Goal: Transaction & Acquisition: Purchase product/service

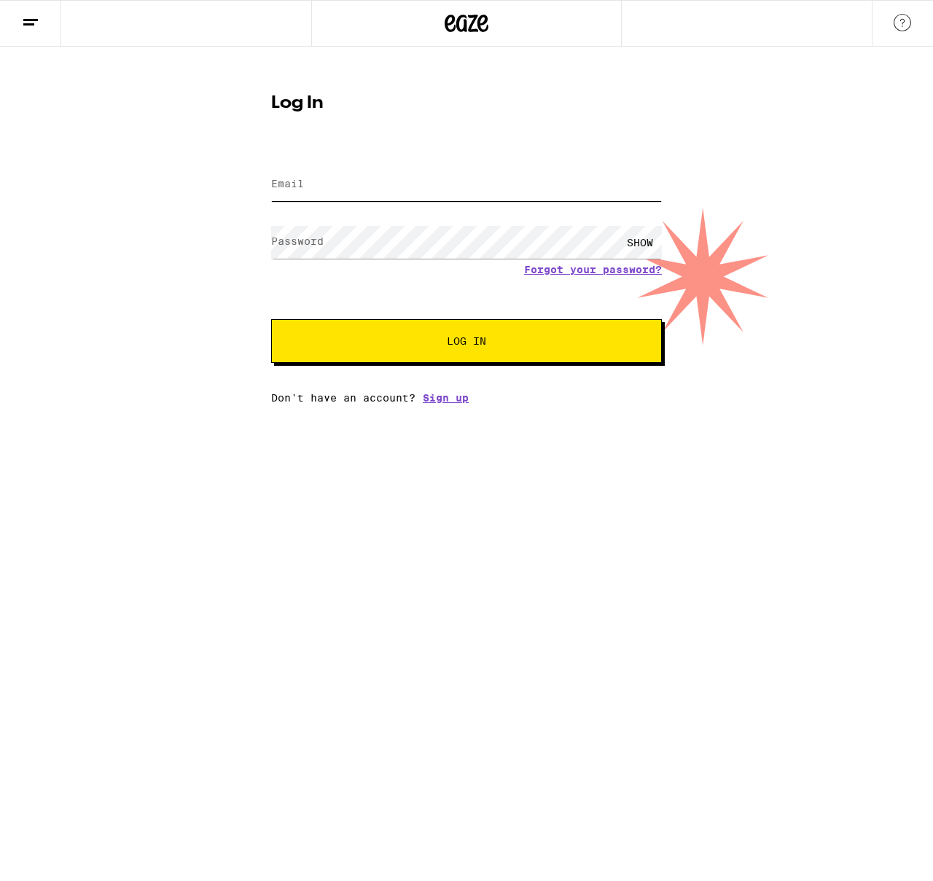
type input "TheDuncor@Gmail.com"
click at [439, 363] on button "Log In" at bounding box center [466, 341] width 391 height 44
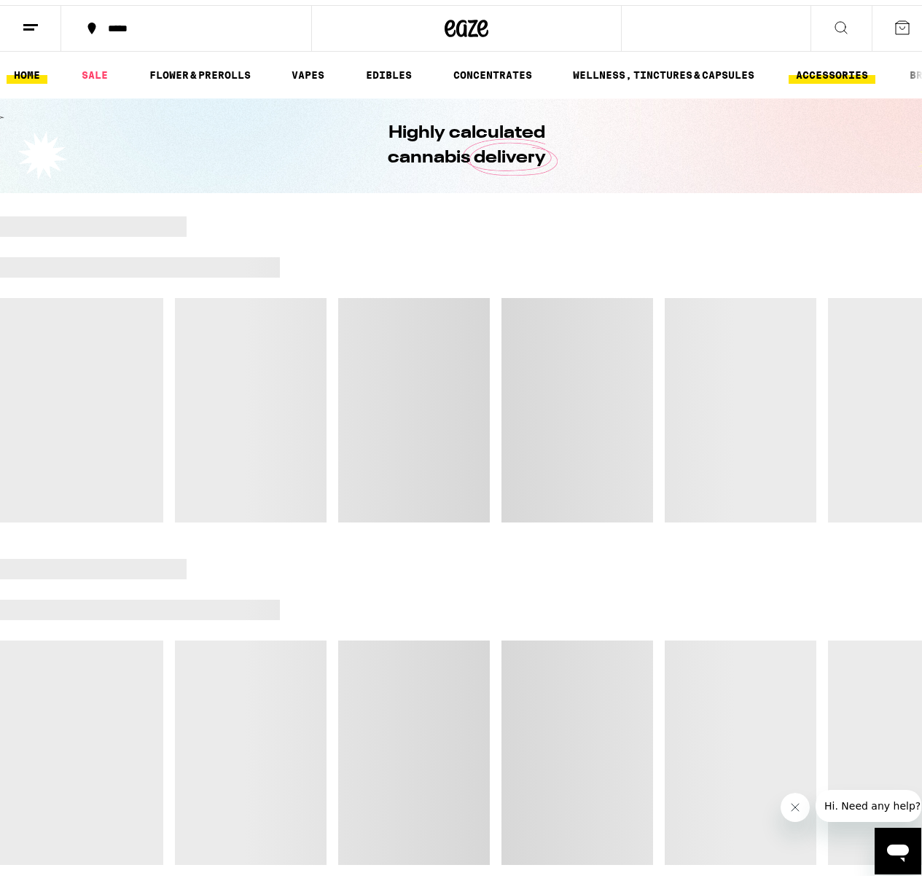
click at [824, 71] on link "ACCESSORIES" at bounding box center [832, 69] width 87 height 17
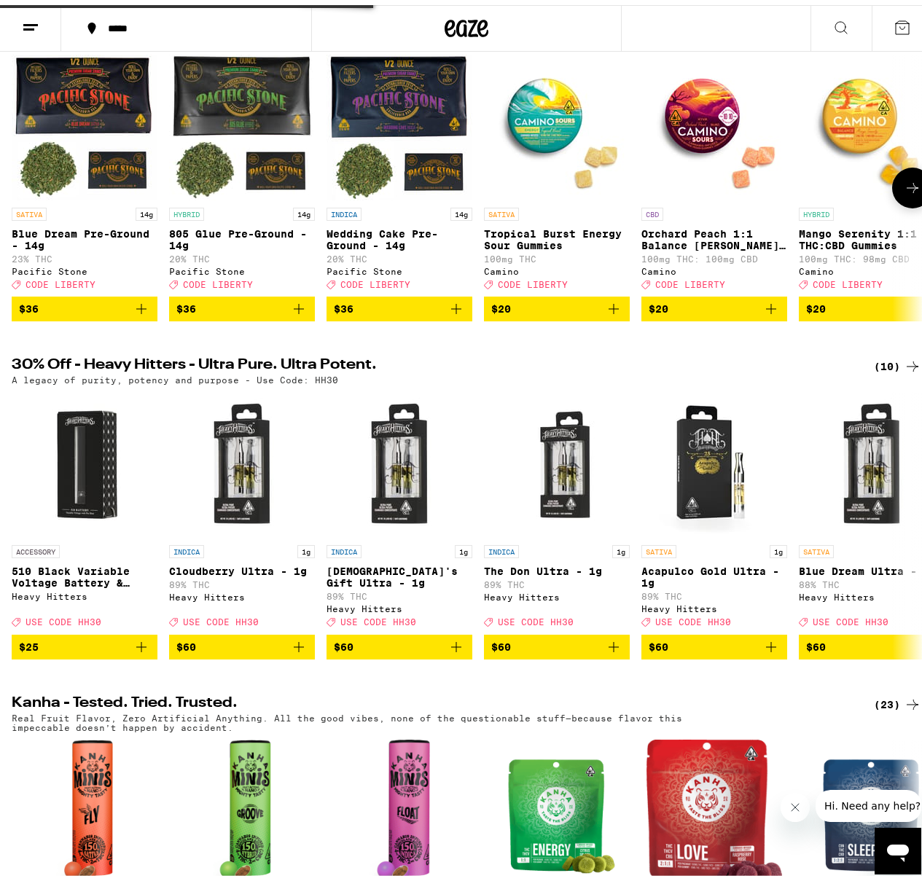
scroll to position [464, 0]
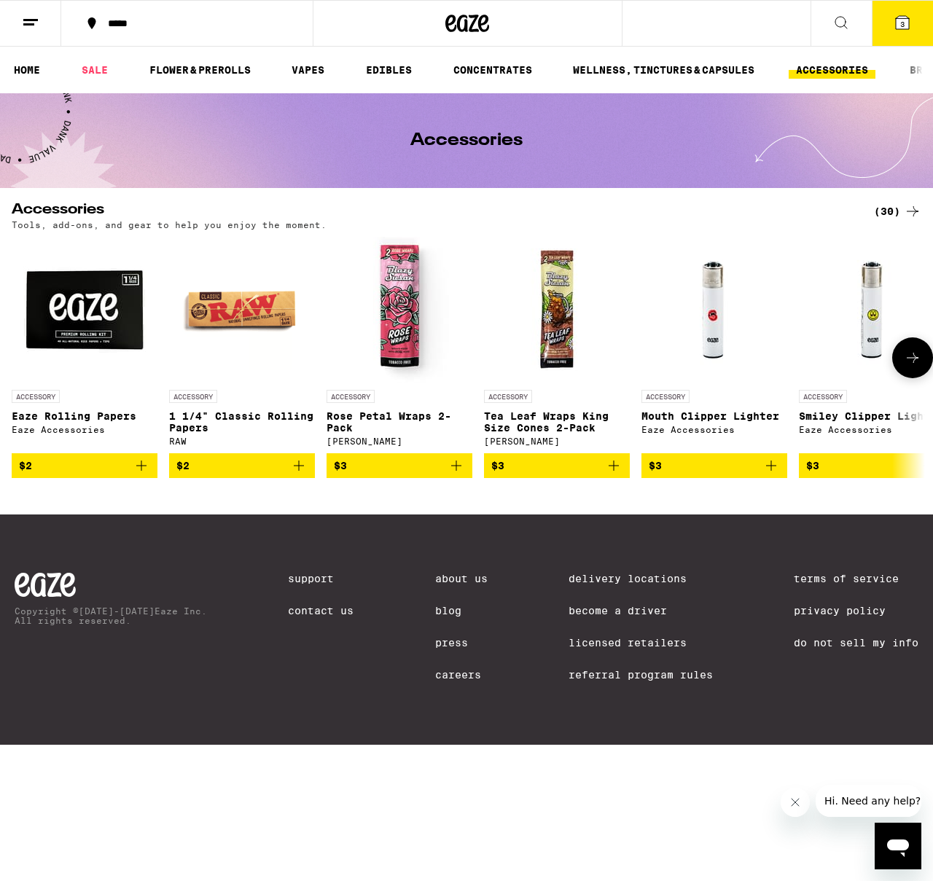
click at [910, 366] on icon at bounding box center [912, 357] width 17 height 17
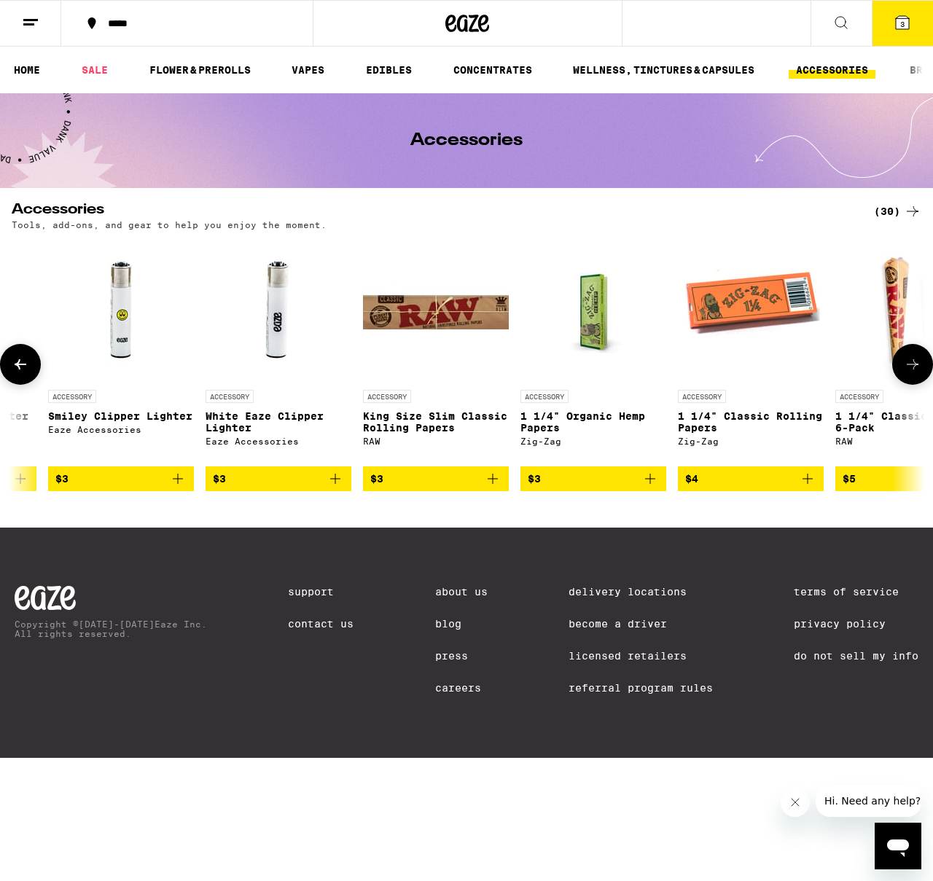
click at [910, 366] on icon at bounding box center [912, 364] width 17 height 17
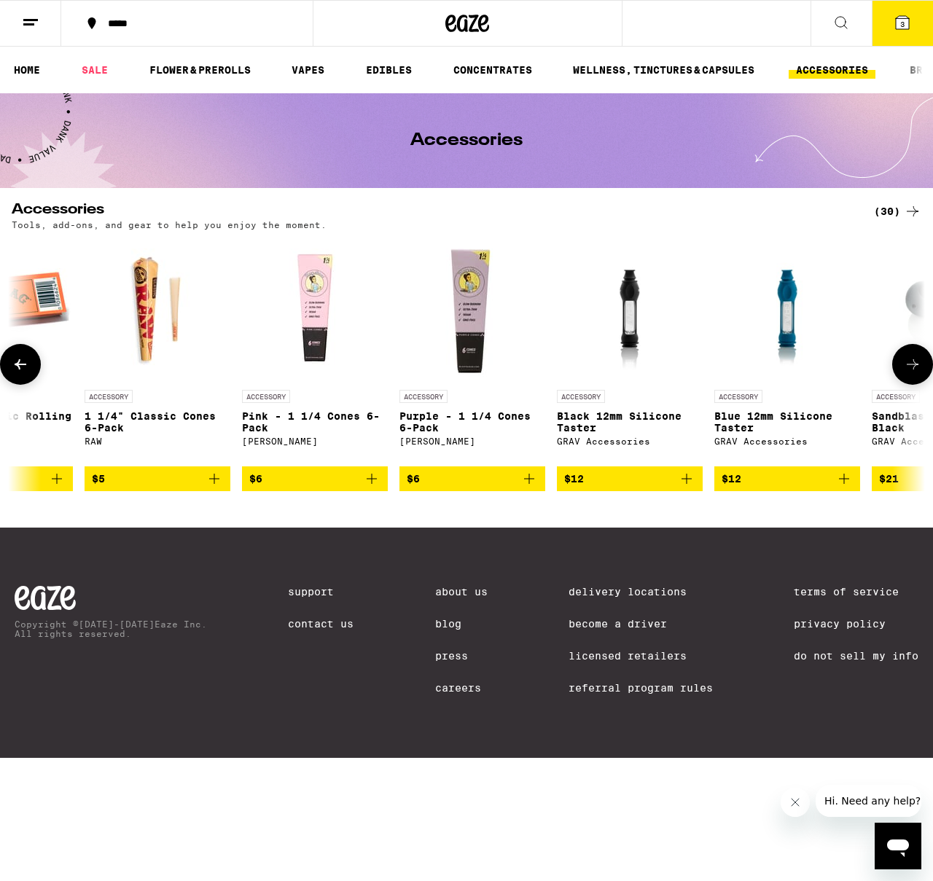
click at [910, 366] on icon at bounding box center [912, 364] width 17 height 17
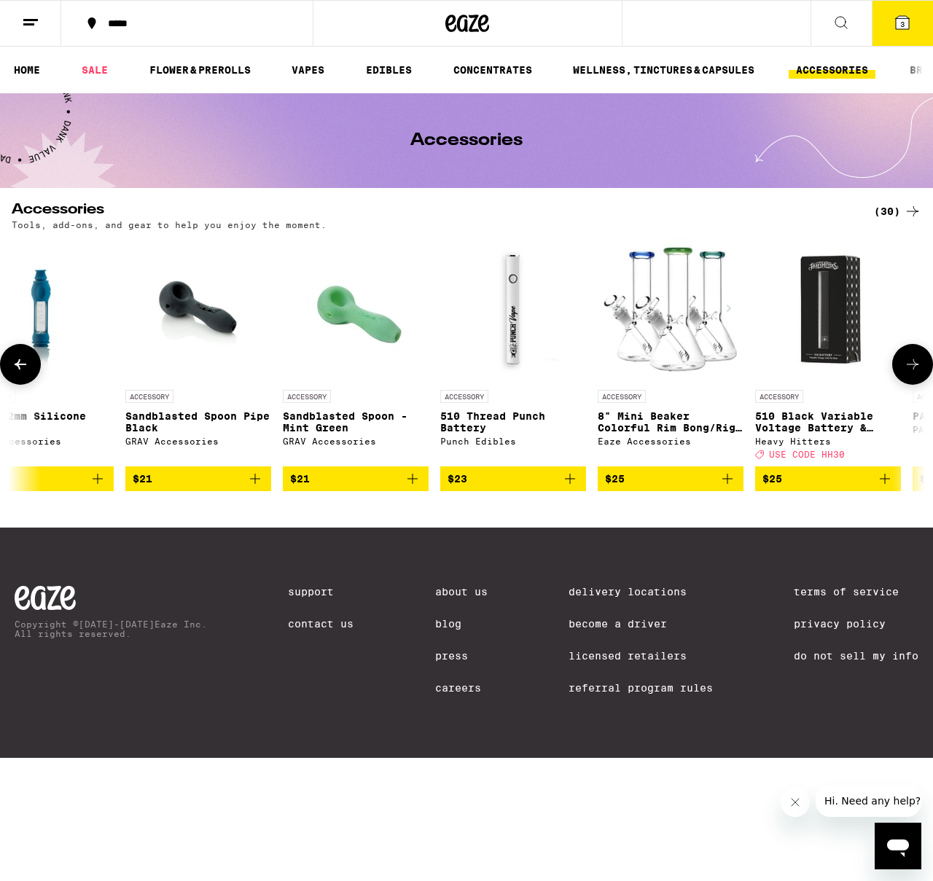
scroll to position [0, 2252]
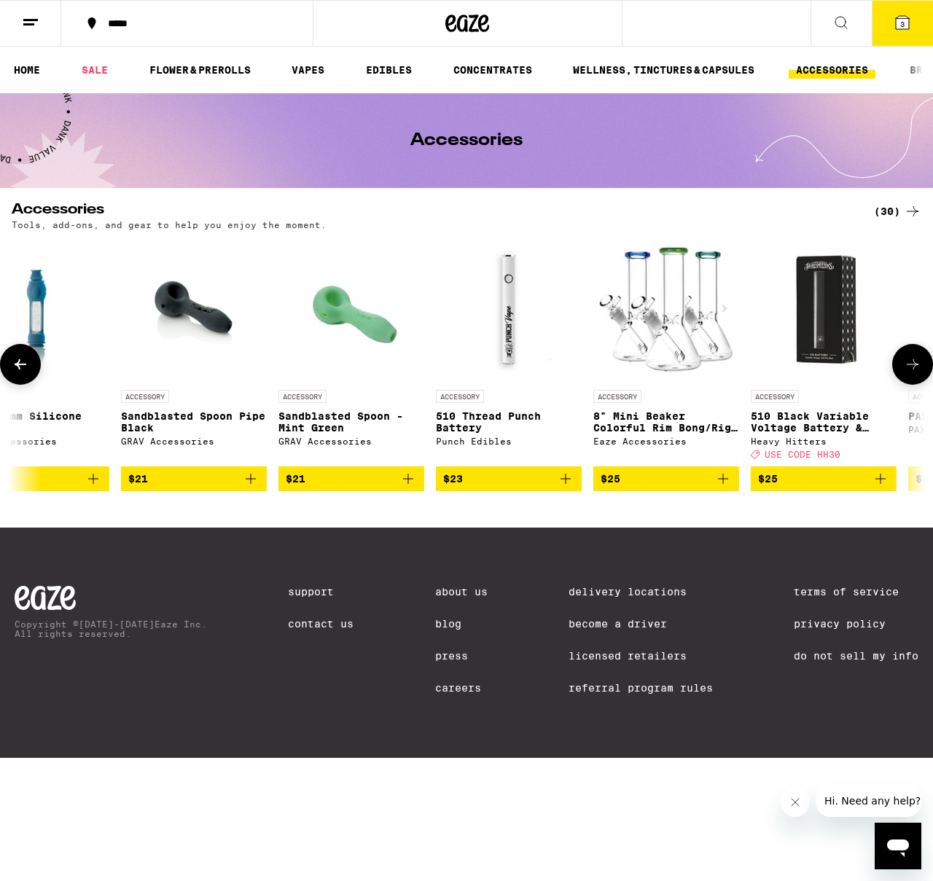
click at [905, 371] on icon at bounding box center [912, 364] width 17 height 17
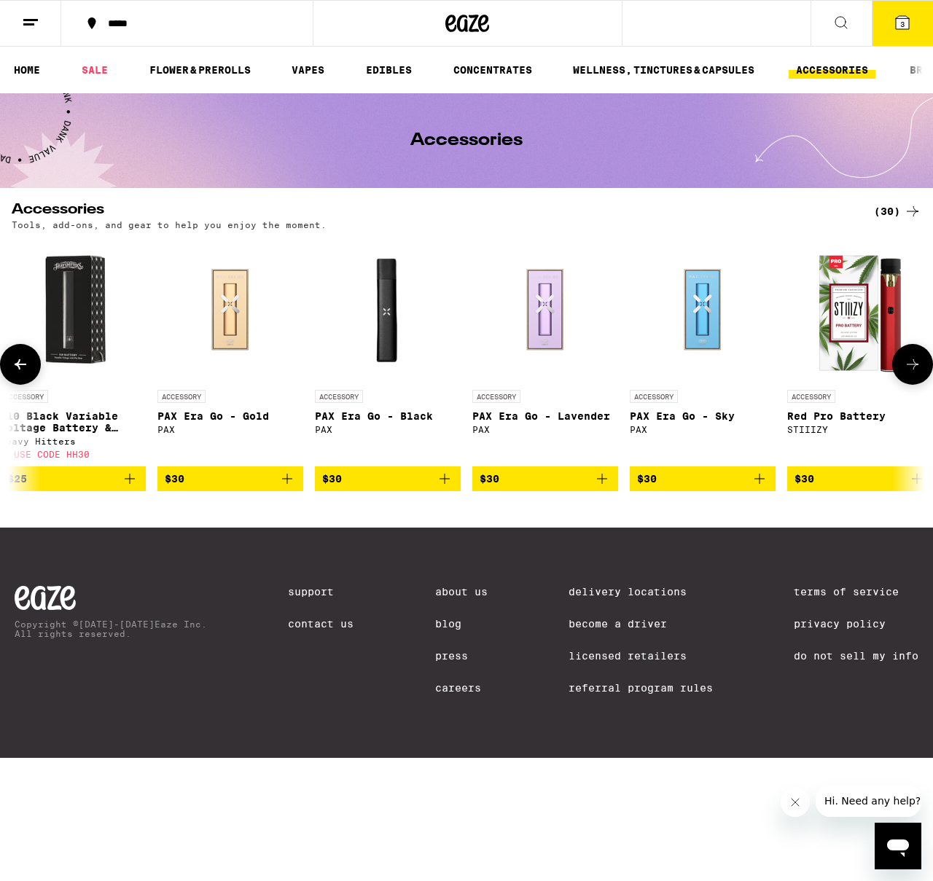
click at [905, 371] on icon at bounding box center [912, 364] width 17 height 17
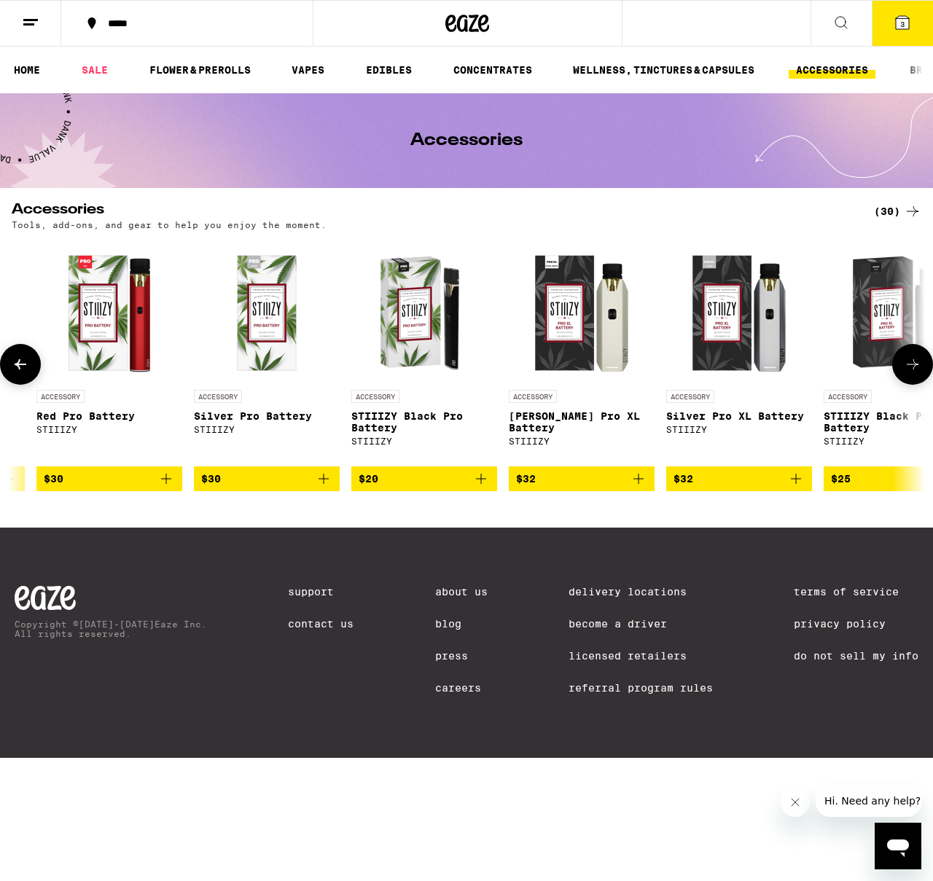
click at [905, 371] on icon at bounding box center [912, 364] width 17 height 17
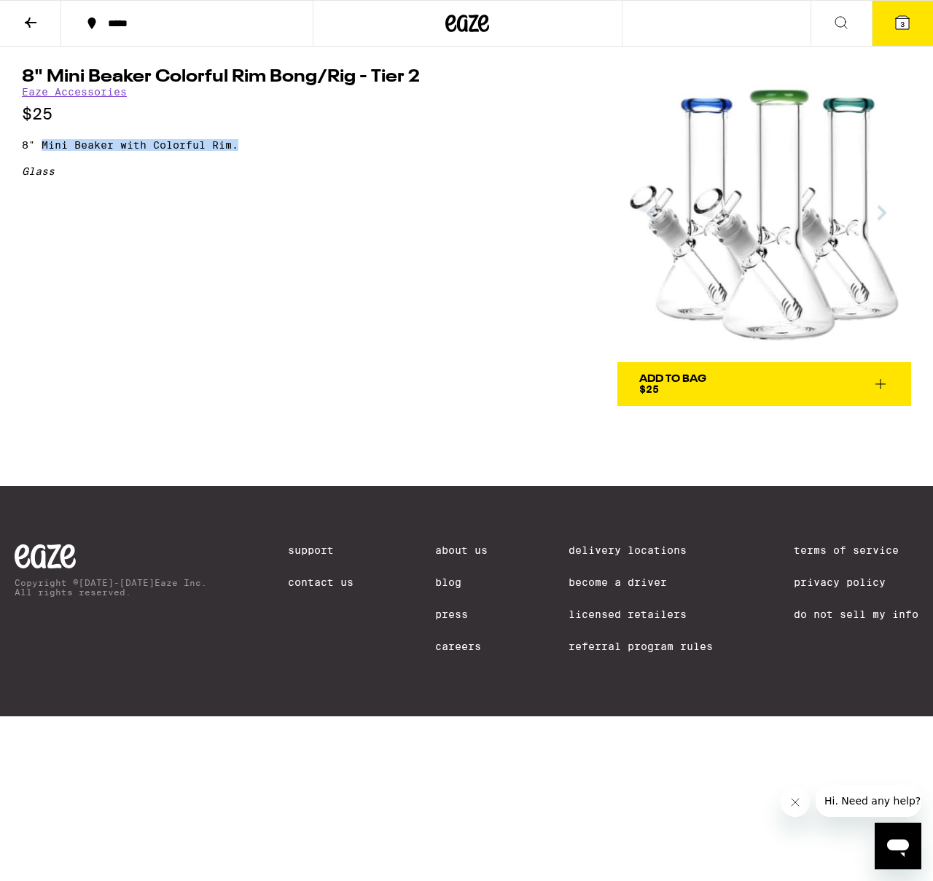
drag, startPoint x: 39, startPoint y: 149, endPoint x: 265, endPoint y: 149, distance: 225.9
click at [265, 149] on p "8" Mini Beaker with Colorful Rim." at bounding box center [232, 145] width 420 height 12
click at [260, 149] on p "8" Mini Beaker with Colorful Rim." at bounding box center [232, 145] width 420 height 12
click at [750, 216] on img at bounding box center [764, 216] width 294 height 294
